Goal: Task Accomplishment & Management: Manage account settings

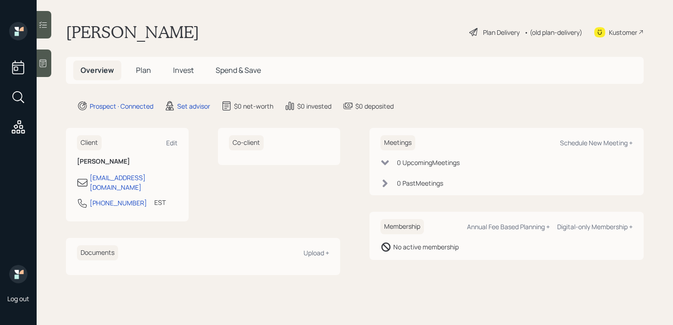
click at [53, 68] on main "[PERSON_NAME] Plan Delivery • (old plan-delivery) Kustomer Overview Plan Invest…" at bounding box center [355, 162] width 636 height 325
click at [46, 68] on div at bounding box center [44, 62] width 15 height 27
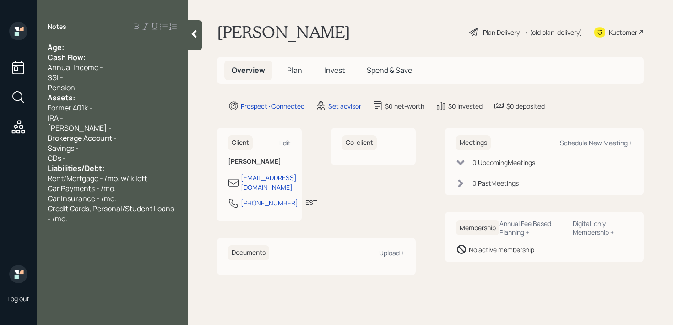
click at [101, 36] on div "Notes Age: Cash Flow: Annual Income - SSI - Pension - Assets: Former 401k - IRA…" at bounding box center [112, 168] width 151 height 292
click at [101, 47] on div "Age:" at bounding box center [112, 47] width 129 height 10
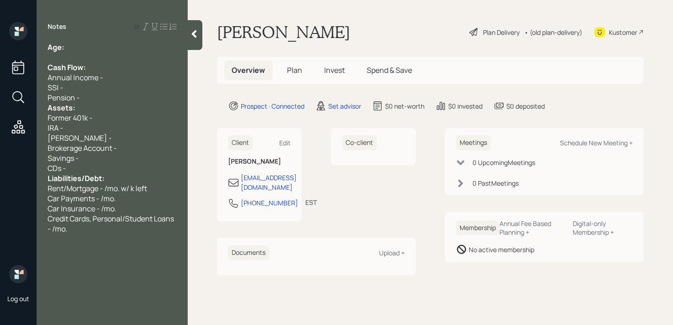
click at [95, 99] on div "Pension -" at bounding box center [112, 97] width 129 height 10
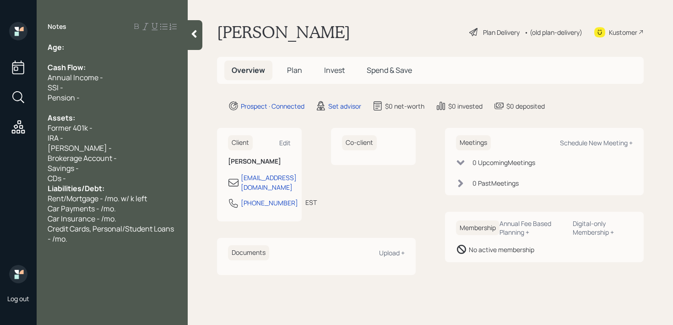
click at [107, 174] on div "CDs -" at bounding box center [112, 178] width 129 height 10
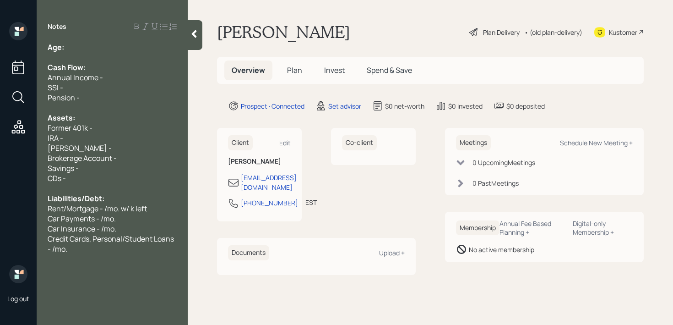
click at [118, 40] on div "Notes Age: Cash Flow: Annual Income - SSI - Pension - Assets: Former 401k - IRA…" at bounding box center [112, 168] width 151 height 292
click at [112, 49] on div "Age:" at bounding box center [112, 47] width 129 height 10
drag, startPoint x: 81, startPoint y: 45, endPoint x: 68, endPoint y: 46, distance: 13.3
click at [68, 46] on div "Age: [DEMOGRAPHIC_DATA]" at bounding box center [112, 47] width 129 height 10
click at [68, 46] on span "Age: [DEMOGRAPHIC_DATA]" at bounding box center [99, 47] width 103 height 10
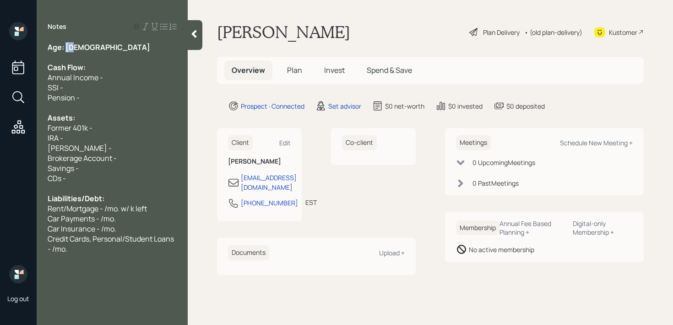
drag, startPoint x: 66, startPoint y: 46, endPoint x: 75, endPoint y: 45, distance: 8.3
click at [75, 46] on div "Age: [DEMOGRAPHIC_DATA]" at bounding box center [112, 47] width 129 height 10
click at [91, 148] on div "[PERSON_NAME] -" at bounding box center [112, 148] width 129 height 10
click at [129, 158] on div "Brokerage Account -" at bounding box center [112, 158] width 129 height 10
click at [143, 157] on div "Brokerage Account - 75k" at bounding box center [112, 158] width 129 height 10
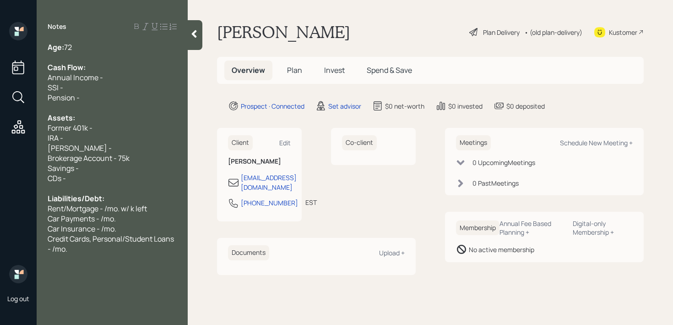
click at [71, 158] on span "Brokerage Account - 75k" at bounding box center [89, 158] width 82 height 10
drag, startPoint x: 84, startPoint y: 158, endPoint x: 33, endPoint y: 158, distance: 51.7
click at [33, 158] on div "Log out Notes Age: [DEMOGRAPHIC_DATA] Cash Flow: Annual Income - SSI - Pension …" at bounding box center [336, 162] width 673 height 325
click at [81, 159] on span "Brokerage Account - 75k" at bounding box center [89, 158] width 82 height 10
drag, startPoint x: 84, startPoint y: 159, endPoint x: 53, endPoint y: 159, distance: 31.6
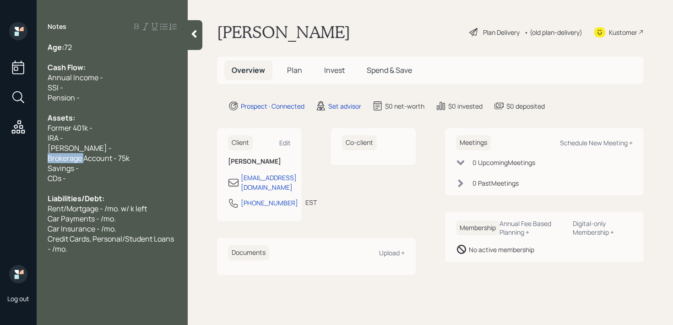
click at [40, 159] on div "Age: [DEMOGRAPHIC_DATA] Cash Flow: Annual Income - SSI - Pension - Assets: Form…" at bounding box center [112, 148] width 151 height 212
click at [78, 159] on span "Brokerage Account - 75k" at bounding box center [89, 158] width 82 height 10
click at [85, 159] on span "Brokerage Account - 75k" at bounding box center [89, 158] width 82 height 10
click at [147, 161] on div "Brokerage Account - 75k" at bounding box center [112, 158] width 129 height 10
click at [147, 153] on div "Brokerage Account - 75k" at bounding box center [112, 158] width 129 height 10
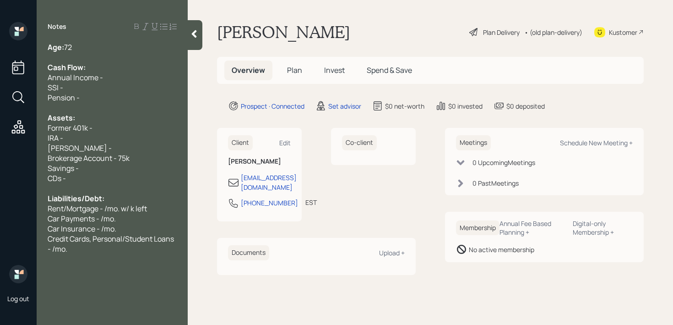
click at [149, 146] on div "[PERSON_NAME] -" at bounding box center [112, 148] width 129 height 10
drag, startPoint x: 150, startPoint y: 146, endPoint x: 47, endPoint y: 137, distance: 103.4
click at [47, 137] on div "Age: [DEMOGRAPHIC_DATA] Cash Flow: Annual Income - SSI - Pension - Assets: Form…" at bounding box center [112, 148] width 151 height 212
click at [88, 138] on div "IRA -" at bounding box center [112, 138] width 129 height 10
drag, startPoint x: 88, startPoint y: 146, endPoint x: 45, endPoint y: 141, distance: 42.8
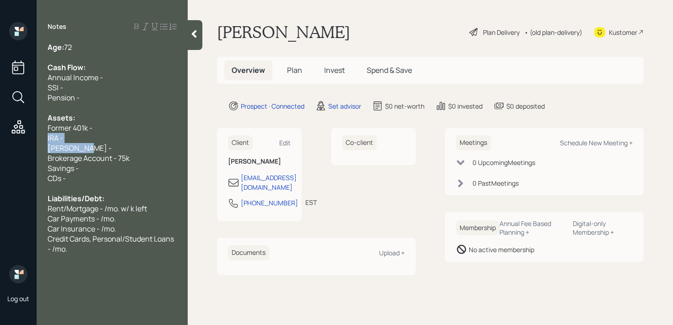
click at [45, 141] on div "Age: [DEMOGRAPHIC_DATA] Cash Flow: Annual Income - SSI - Pension - Assets: Form…" at bounding box center [112, 148] width 151 height 212
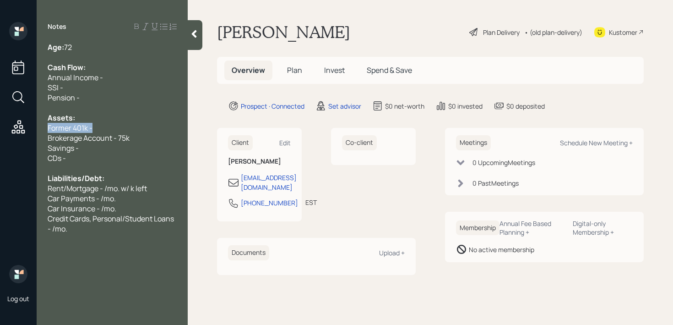
drag, startPoint x: 46, startPoint y: 125, endPoint x: 0, endPoint y: 125, distance: 45.8
click at [0, 125] on div "Log out Notes Age: [DEMOGRAPHIC_DATA] Cash Flow: Annual Income - SSI - Pension …" at bounding box center [336, 162] width 673 height 325
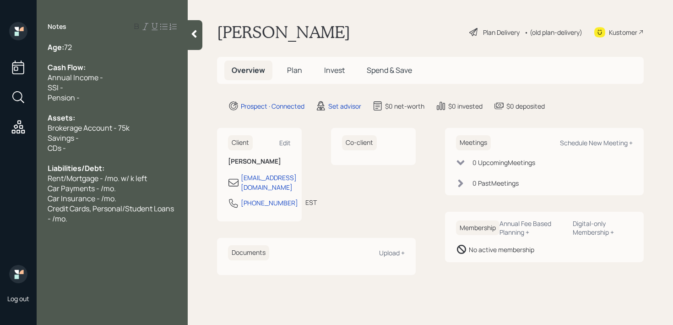
click at [94, 138] on div "Savings -" at bounding box center [112, 138] width 129 height 10
click at [122, 144] on div "CDs -" at bounding box center [112, 148] width 129 height 10
click at [125, 132] on span "Brokerage Account - 75k" at bounding box center [89, 128] width 82 height 10
click at [142, 132] on div "Brokerage Account - 75k" at bounding box center [112, 128] width 129 height 10
click at [115, 137] on div "Savings - 3k" at bounding box center [112, 138] width 129 height 10
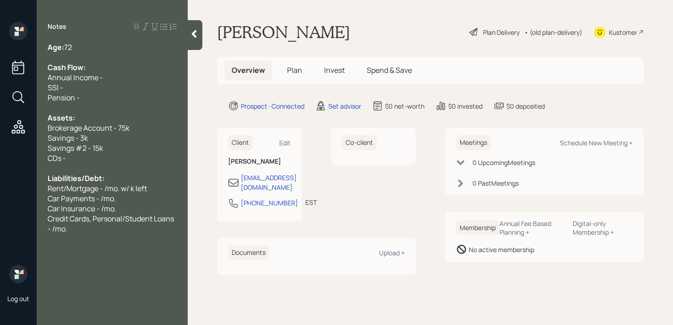
click at [102, 156] on div "CDs -" at bounding box center [112, 158] width 129 height 10
drag, startPoint x: 77, startPoint y: 158, endPoint x: 0, endPoint y: 158, distance: 76.9
click at [0, 158] on div "Log out Notes Age: 72 Cash Flow: Annual Income - SSI - Pension - Assets: Broker…" at bounding box center [336, 162] width 673 height 325
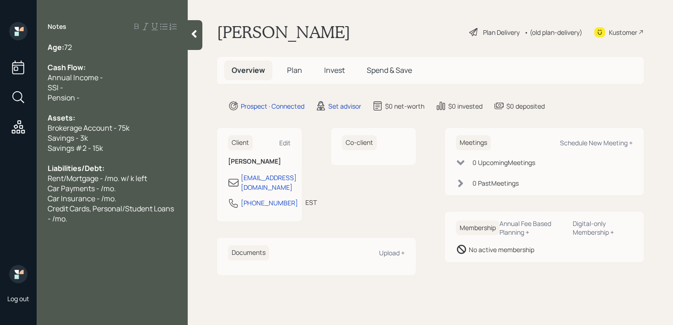
click at [120, 185] on div "Car Payments - /mo." at bounding box center [112, 188] width 129 height 10
drag, startPoint x: 67, startPoint y: 179, endPoint x: 0, endPoint y: 179, distance: 66.8
click at [0, 179] on div "Log out Notes Age: 72 Cash Flow: Annual Income - SSI - Pension - Assets: Broker…" at bounding box center [336, 162] width 673 height 325
drag, startPoint x: 148, startPoint y: 176, endPoint x: 0, endPoint y: 176, distance: 148.3
click at [0, 176] on div "Log out Notes Age: 72 Cash Flow: Annual Income - SSI - Pension - Assets: Broker…" at bounding box center [336, 162] width 673 height 325
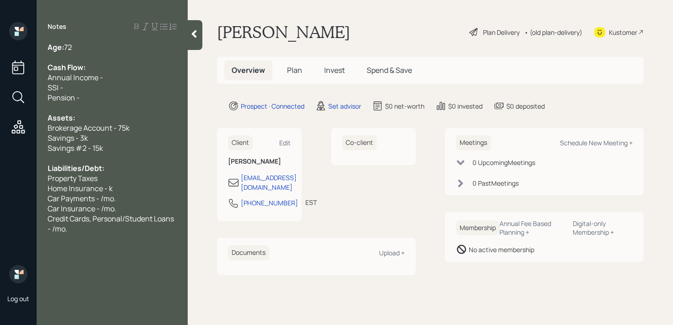
click at [106, 179] on div "Property Taxes" at bounding box center [112, 178] width 129 height 10
click at [126, 192] on div "Home Insurance - k" at bounding box center [112, 188] width 129 height 10
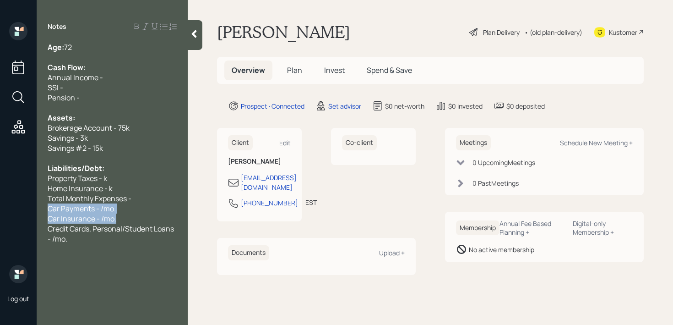
drag, startPoint x: 122, startPoint y: 223, endPoint x: 34, endPoint y: 209, distance: 89.0
click at [34, 209] on div "Log out Notes Age: 72 Cash Flow: Annual Income - SSI - Pension - Assets: Broker…" at bounding box center [336, 162] width 673 height 325
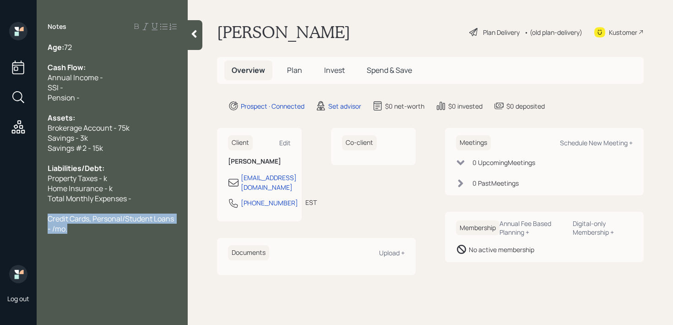
drag, startPoint x: 67, startPoint y: 232, endPoint x: 34, endPoint y: 222, distance: 34.5
click at [34, 222] on div "Log out Notes Age: 72 Cash Flow: Annual Income - SSI - Pension - Assets: Broker…" at bounding box center [336, 162] width 673 height 325
click at [154, 196] on div "Total Monthly Expenses -" at bounding box center [112, 198] width 129 height 10
click at [127, 177] on div "Property Taxes - k" at bounding box center [112, 178] width 129 height 10
click at [126, 182] on div "Property Taxes - k" at bounding box center [112, 178] width 129 height 10
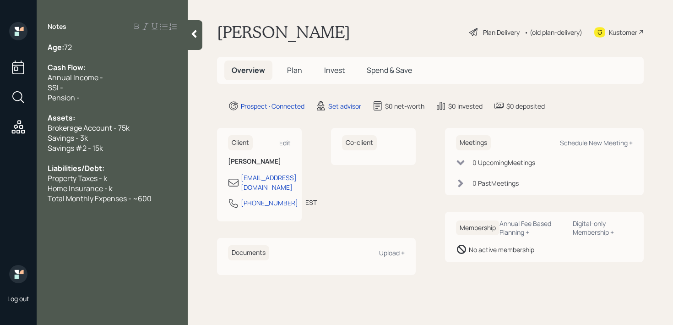
click at [103, 179] on span "Property Taxes - k" at bounding box center [78, 178] width 60 height 10
drag, startPoint x: 116, startPoint y: 186, endPoint x: 34, endPoint y: 179, distance: 81.8
click at [34, 179] on div "Log out Notes Age: 72 Cash Flow: Annual Income - SSI - Pension - Assets: Broker…" at bounding box center [336, 162] width 673 height 325
click at [105, 181] on span "Property Taxes - k" at bounding box center [78, 178] width 60 height 10
drag, startPoint x: 117, startPoint y: 187, endPoint x: 0, endPoint y: 188, distance: 117.2
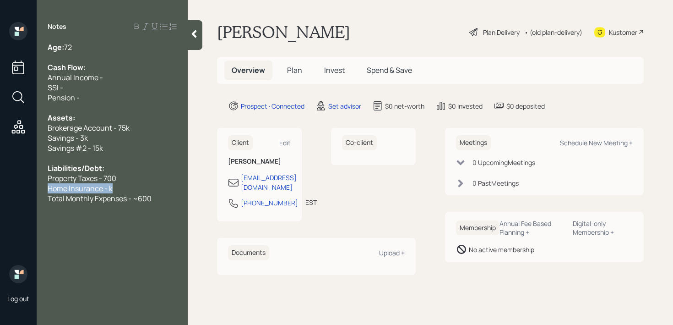
click at [0, 188] on div "Log out Notes Age: 72 Cash Flow: Annual Income - SSI - Pension - Assets: Broker…" at bounding box center [336, 162] width 673 height 325
click at [115, 90] on div "SSI -" at bounding box center [112, 87] width 129 height 10
drag, startPoint x: 115, startPoint y: 90, endPoint x: 44, endPoint y: 90, distance: 70.5
click at [44, 90] on div "Age: 72 Cash Flow: Annual Income - SSI - Pension - Assets: Brokerage Account - …" at bounding box center [112, 132] width 151 height 181
click at [100, 50] on div "Age: 72" at bounding box center [112, 47] width 129 height 10
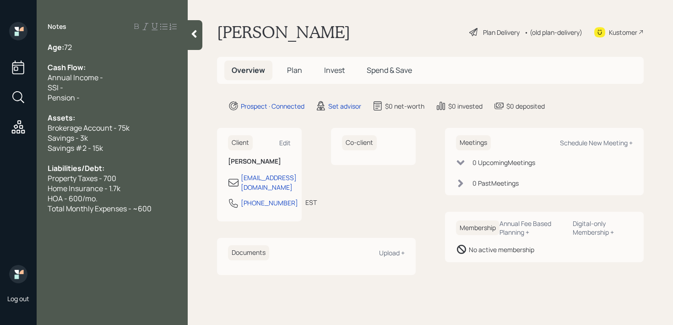
click at [86, 89] on div "SSI -" at bounding box center [112, 87] width 129 height 10
click at [82, 79] on span "Annual Income -" at bounding box center [75, 77] width 55 height 10
click at [82, 94] on div "Pension -" at bounding box center [112, 97] width 129 height 10
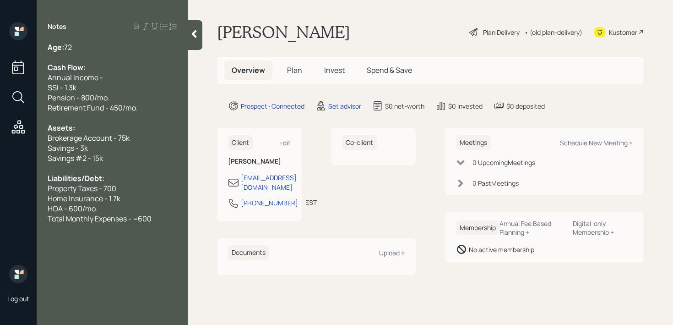
click at [167, 110] on div "Retirement Fund - 450/mo." at bounding box center [112, 108] width 129 height 10
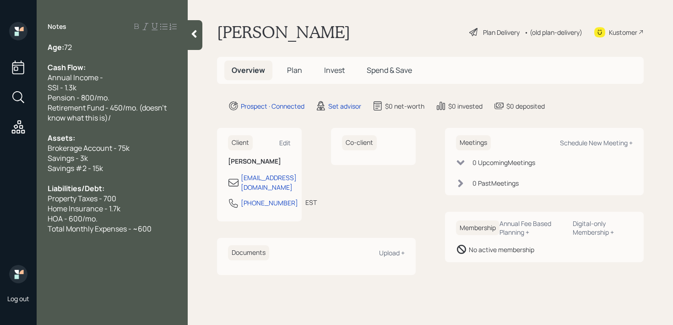
click at [161, 119] on div "Retirement Fund - 450/mo. (doesn't know what this is)/" at bounding box center [112, 113] width 129 height 20
click at [150, 151] on div "Brokerage Account - 75k" at bounding box center [112, 148] width 129 height 10
click at [150, 230] on span "Total Monthly Expenses - ~600" at bounding box center [100, 228] width 104 height 10
click at [159, 231] on div "Total Monthly Expenses - ~600" at bounding box center [112, 228] width 129 height 10
click at [151, 77] on div "Annual Income -" at bounding box center [112, 77] width 129 height 10
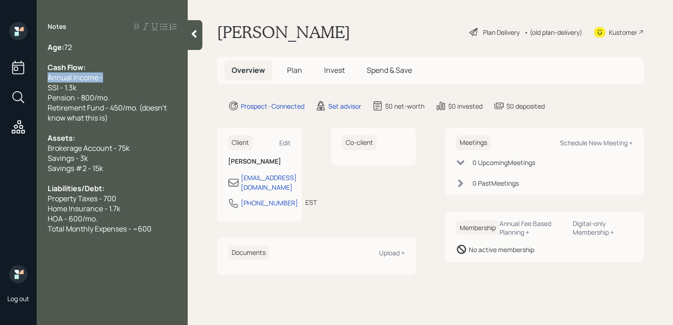
drag, startPoint x: 151, startPoint y: 77, endPoint x: 0, endPoint y: 77, distance: 151.1
click at [0, 77] on div "Log out Notes Age: 72 Cash Flow: Annual Income - SSI - 1.3k Pension - 800/mo. R…" at bounding box center [336, 162] width 673 height 325
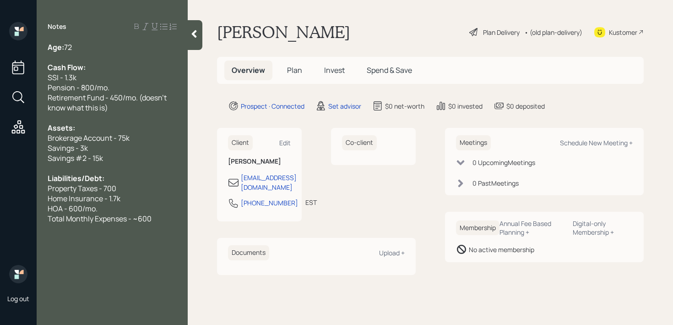
click at [89, 43] on div "Age: 72" at bounding box center [112, 47] width 129 height 10
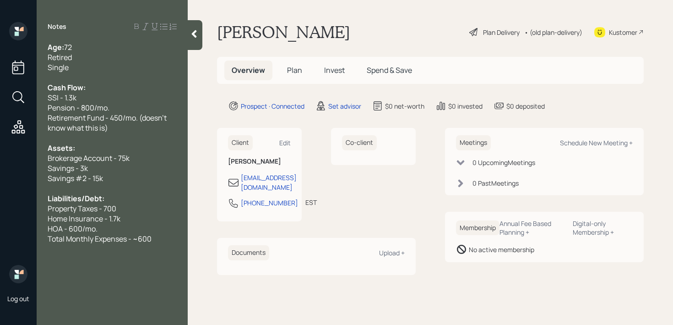
click at [109, 120] on span "Retirement Fund - 450/mo. (doesn't know what this is)" at bounding box center [108, 123] width 120 height 20
click at [145, 120] on span "Retirement Fund - 450/mo. (doesn't know what this is)" at bounding box center [108, 123] width 120 height 20
click at [149, 108] on div "Pension - 800/mo." at bounding box center [112, 108] width 129 height 10
click at [609, 145] on div "Schedule New Meeting +" at bounding box center [596, 142] width 73 height 9
select select "round-robin"
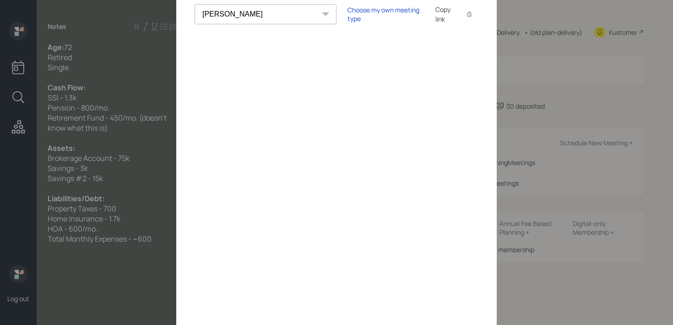
scroll to position [61, 0]
click at [348, 13] on div "Choose my own meeting type" at bounding box center [386, 13] width 77 height 17
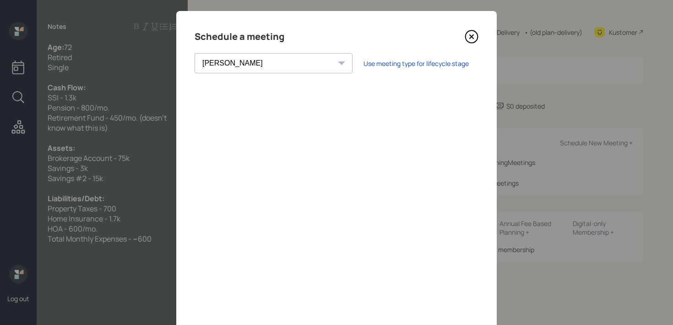
scroll to position [13, 0]
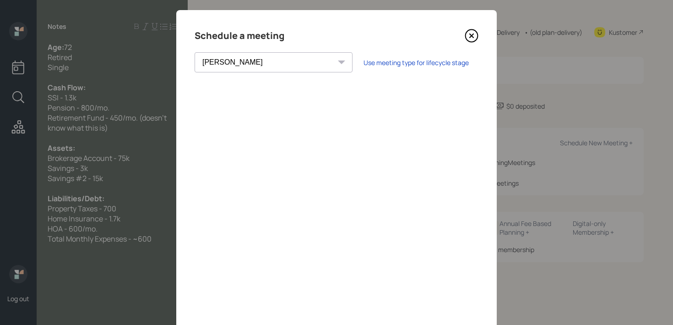
click at [473, 36] on icon at bounding box center [472, 36] width 14 height 14
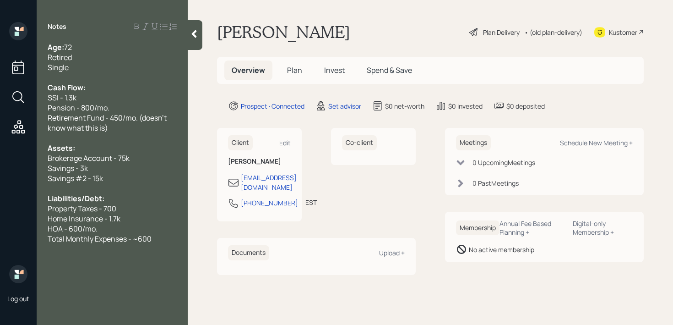
click at [168, 238] on div "Total Monthly Expenses - ~600" at bounding box center [112, 239] width 129 height 10
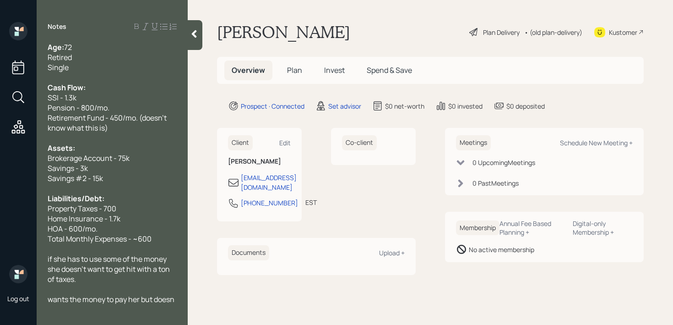
scroll to position [0, 0]
click at [147, 62] on div "Single" at bounding box center [112, 67] width 129 height 10
click at [146, 292] on div at bounding box center [112, 288] width 129 height 10
click at [146, 302] on span "wants the money to pay her but doesn't know where to go" at bounding box center [101, 303] width 106 height 20
click at [156, 310] on div "wants the money to pay her but doesn't know where to go" at bounding box center [112, 303] width 129 height 20
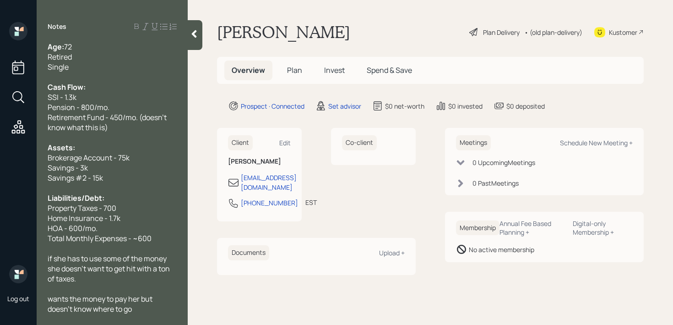
scroll to position [25, 0]
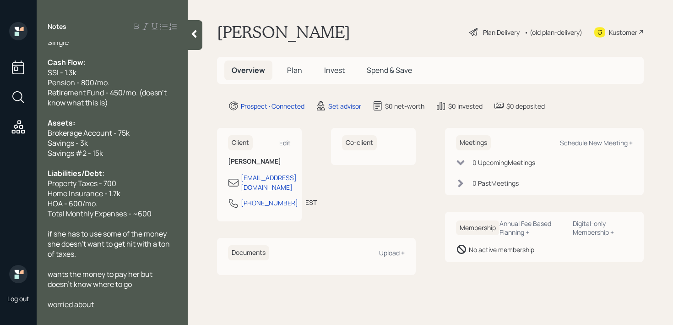
click at [141, 215] on span "Total Monthly Expenses - ~600" at bounding box center [100, 213] width 104 height 10
click at [126, 304] on div "worried about" at bounding box center [112, 304] width 129 height 10
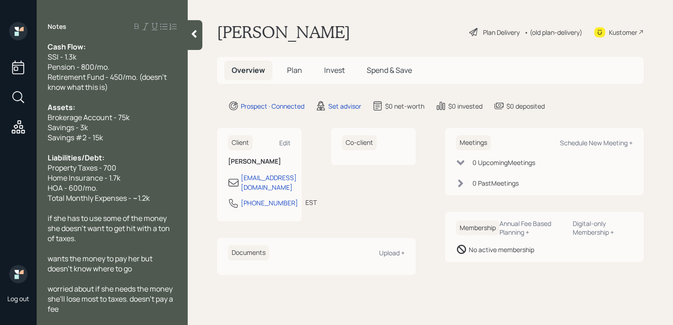
scroll to position [40, 0]
click at [158, 233] on span "if she has to use some of the money she doesn't want to get hit with a ton of t…" at bounding box center [110, 228] width 124 height 30
click at [160, 208] on div at bounding box center [112, 208] width 129 height 10
click at [160, 200] on div "Total Monthly Expenses - ~1.2k" at bounding box center [112, 198] width 129 height 10
click at [157, 181] on div "Home Insurance - 1.7k" at bounding box center [112, 178] width 129 height 10
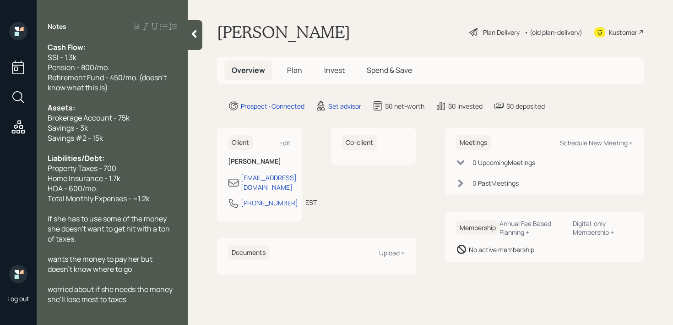
click at [157, 186] on div "HOA - 600/mo." at bounding box center [112, 188] width 129 height 10
click at [158, 171] on div "Property Taxes - 700" at bounding box center [112, 168] width 129 height 10
click at [157, 163] on div "Property Taxes - 700" at bounding box center [112, 168] width 129 height 10
click at [157, 149] on div at bounding box center [112, 148] width 129 height 10
click at [159, 128] on div "Savings - 3k" at bounding box center [112, 128] width 129 height 10
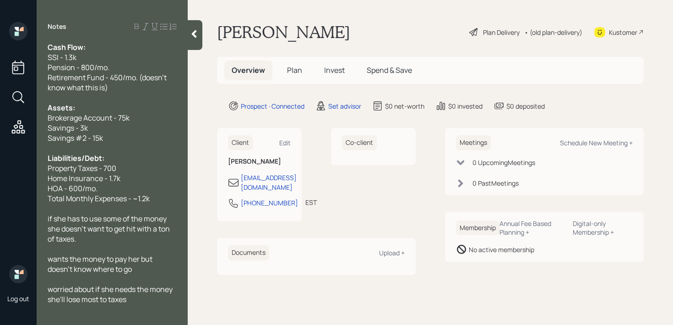
click at [159, 136] on div "Savings #2 - 15k" at bounding box center [112, 138] width 129 height 10
click at [162, 110] on div "Assets:" at bounding box center [112, 108] width 129 height 10
click at [158, 124] on div "Savings - 3k" at bounding box center [112, 128] width 129 height 10
click at [153, 231] on span "if she has to use some of the money she doesn't want to get hit with a ton of t…" at bounding box center [110, 228] width 124 height 30
click at [153, 261] on span "wants the money to pay her but doesn't know where to go" at bounding box center [101, 264] width 106 height 20
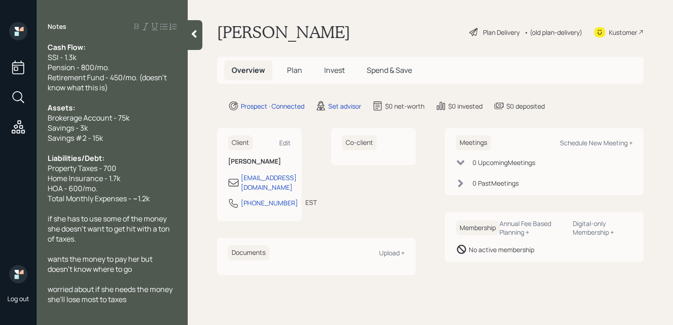
click at [153, 274] on div at bounding box center [112, 279] width 129 height 10
click at [155, 179] on div "Home Insurance - 1.7k" at bounding box center [112, 178] width 129 height 10
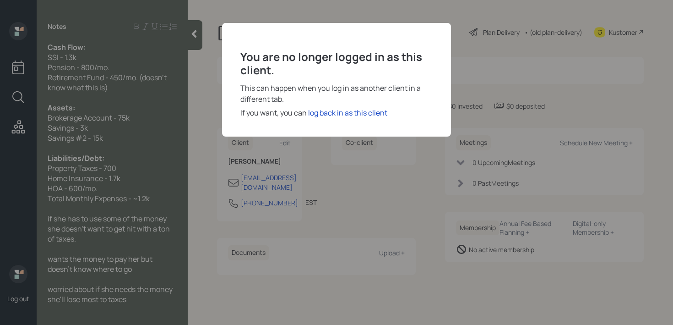
click at [389, 68] on h3 "You are no longer logged in as this client." at bounding box center [336, 63] width 192 height 27
click at [494, 65] on div "You are no longer logged in as this client. This can happen when you log in as …" at bounding box center [336, 162] width 673 height 325
